Goal: Transaction & Acquisition: Purchase product/service

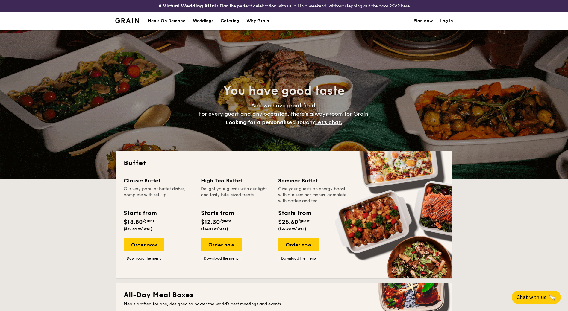
select select
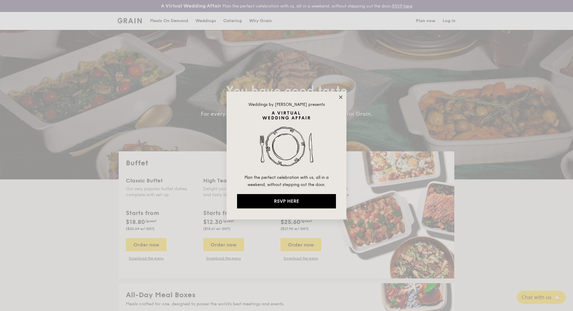
click at [341, 98] on icon at bounding box center [340, 97] width 3 height 3
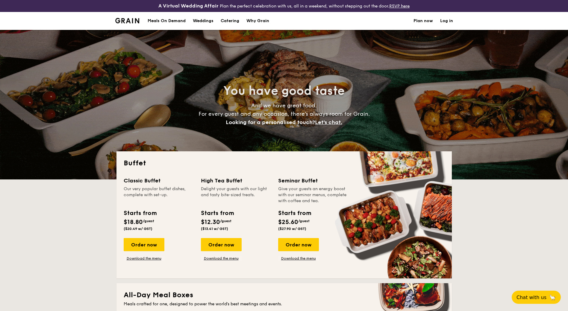
select select
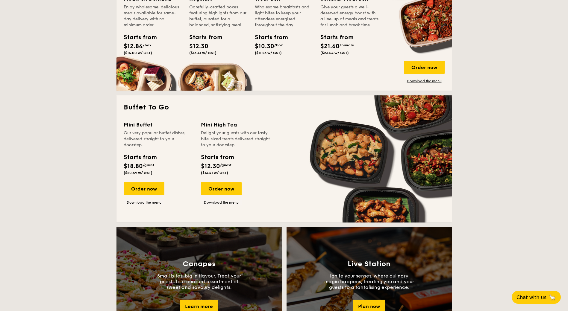
scroll to position [240, 0]
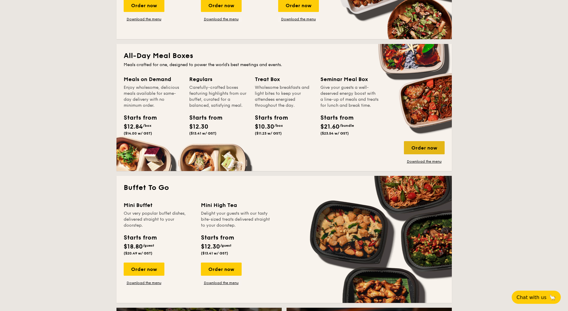
click at [414, 146] on div "Order now" at bounding box center [424, 147] width 41 height 13
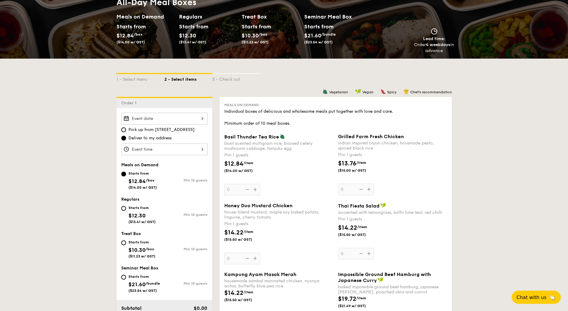
scroll to position [90, 0]
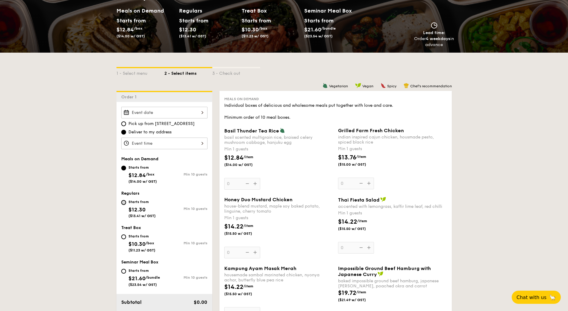
click at [126, 203] on input "Starts from $12.30 ($13.41 w/ GST) Min 10 guests" at bounding box center [123, 202] width 5 height 5
radio input "true"
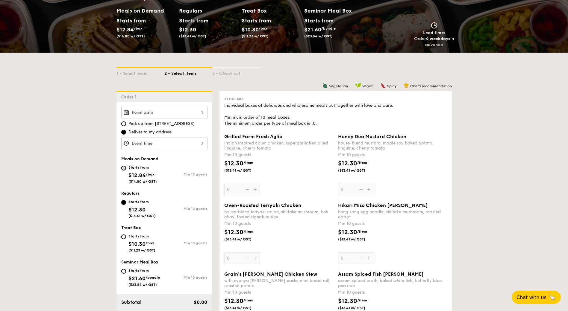
click at [122, 168] on input "Starts from $12.84 /box ($14.00 w/ GST) Min 10 guests" at bounding box center [123, 168] width 5 height 5
radio input "true"
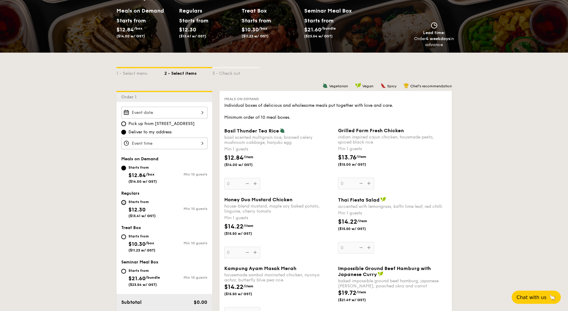
click at [124, 203] on input "Starts from $12.30 ($13.41 w/ GST) Min 10 guests" at bounding box center [123, 202] width 5 height 5
radio input "true"
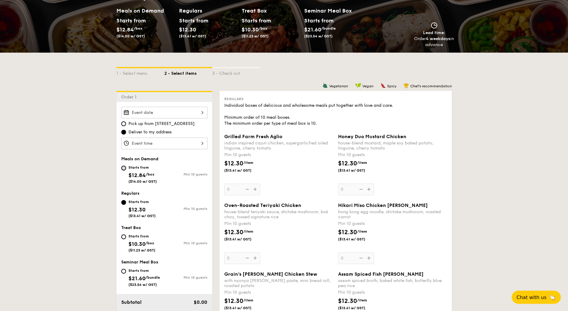
click at [122, 169] on input "Starts from $12.84 /box ($14.00 w/ GST) Min 10 guests" at bounding box center [123, 168] width 5 height 5
radio input "true"
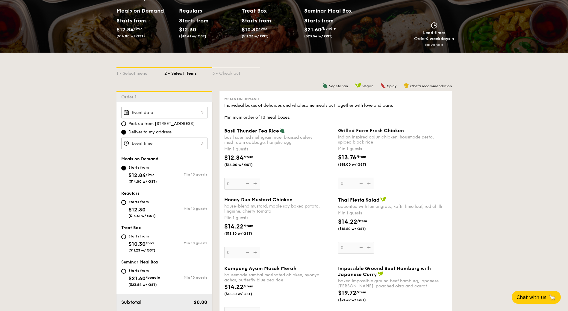
click at [122, 200] on div "Starts from $12.30 ($13.41 w/ GST)" at bounding box center [142, 209] width 43 height 20
click at [122, 200] on input "Starts from $12.30 ($13.41 w/ GST) Min 10 guests" at bounding box center [123, 202] width 5 height 5
radio input "true"
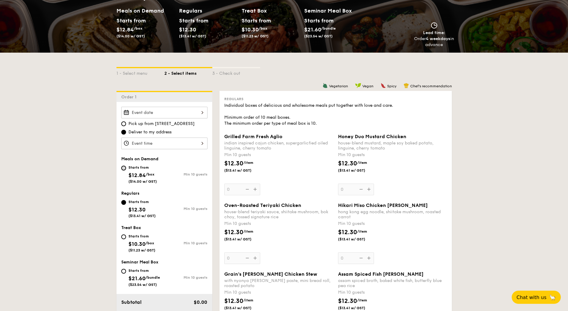
click at [123, 169] on input "Starts from $12.84 /box ($14.00 w/ GST) Min 10 guests" at bounding box center [123, 168] width 5 height 5
radio input "true"
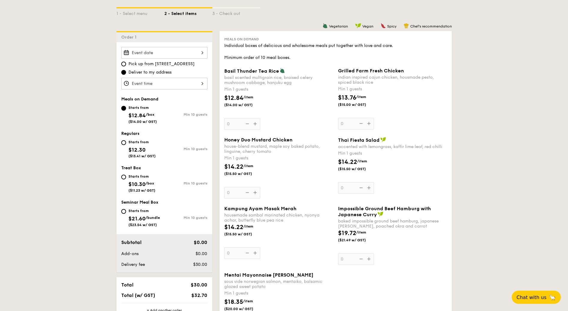
scroll to position [180, 0]
